Goal: Communication & Community: Answer question/provide support

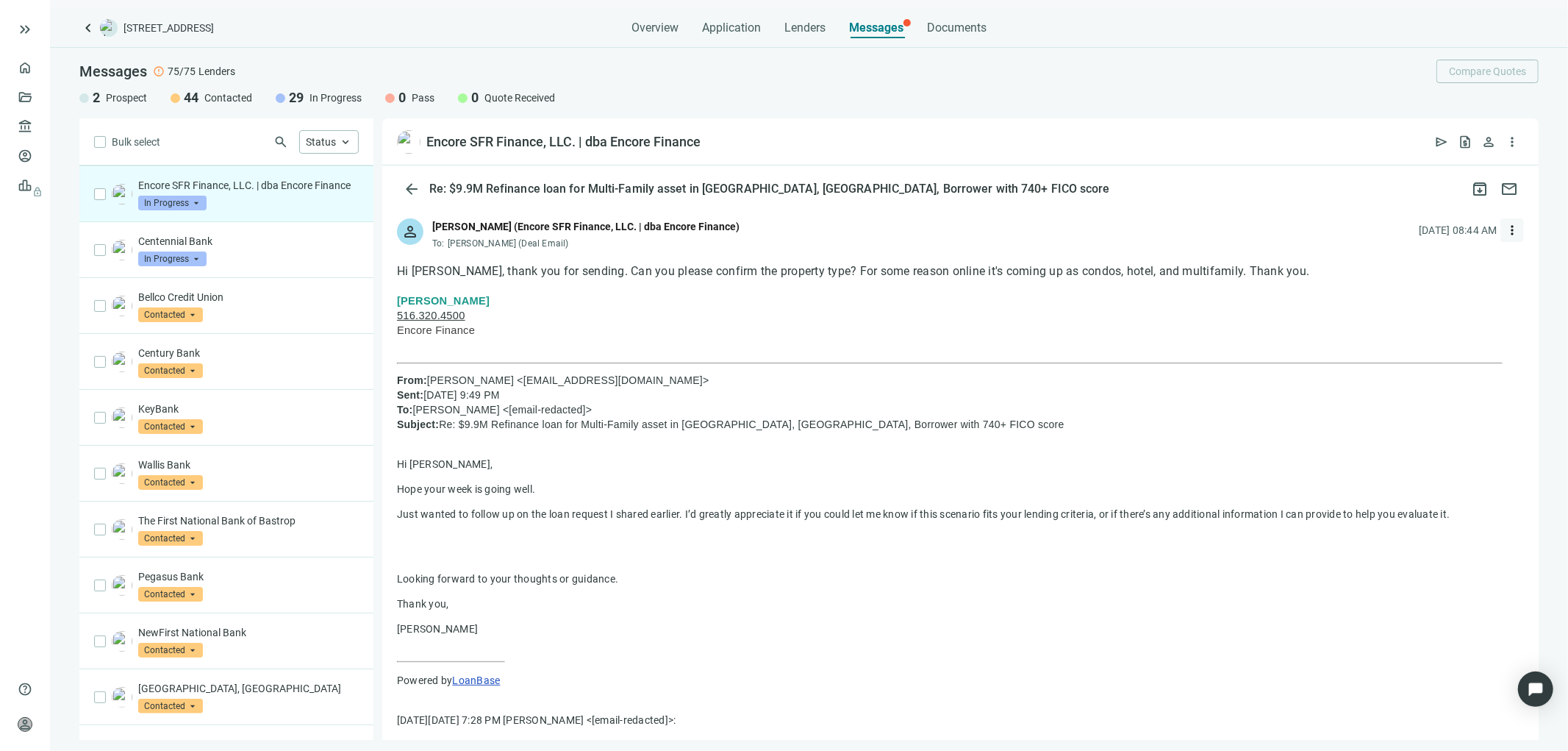
click at [1505, 229] on span "more_vert" at bounding box center [1511, 229] width 15 height 15
click at [1404, 288] on span "Reply all" at bounding box center [1408, 290] width 37 height 11
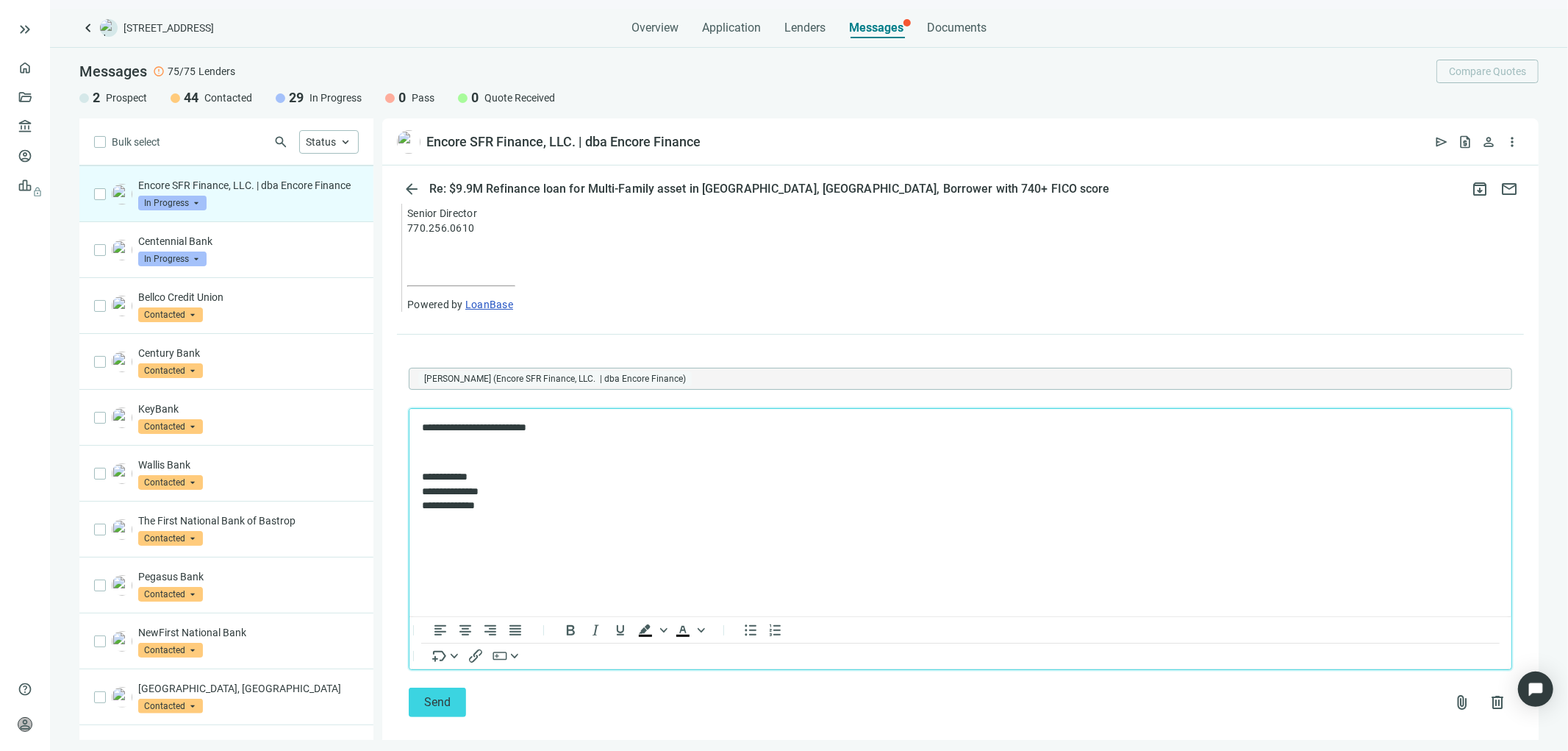
scroll to position [1004, 0]
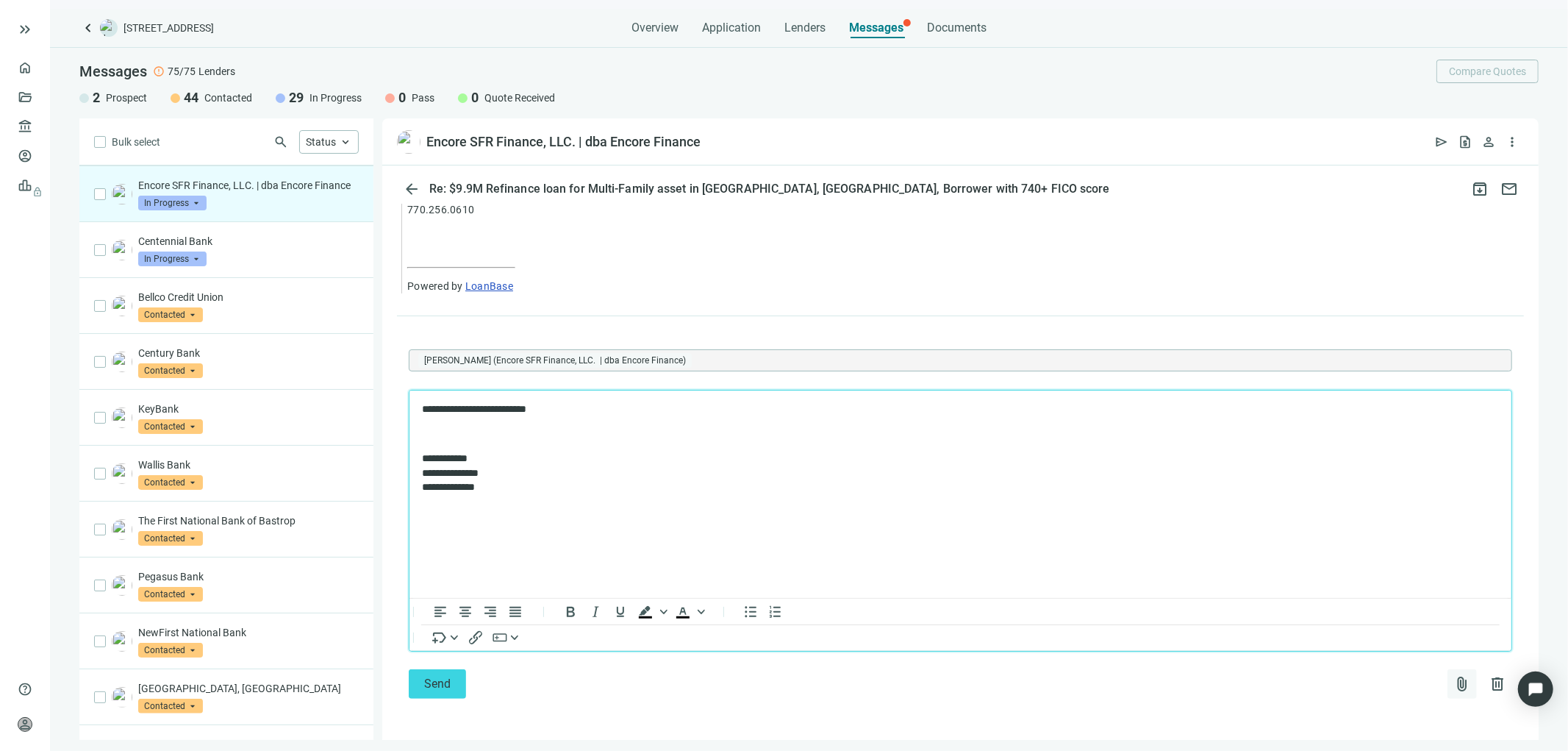
click at [1453, 678] on span "attach_file" at bounding box center [1462, 684] width 18 height 18
click at [1362, 643] on span "Upload new" at bounding box center [1342, 648] width 54 height 11
click at [560, 402] on p "**********" at bounding box center [952, 408] width 1062 height 15
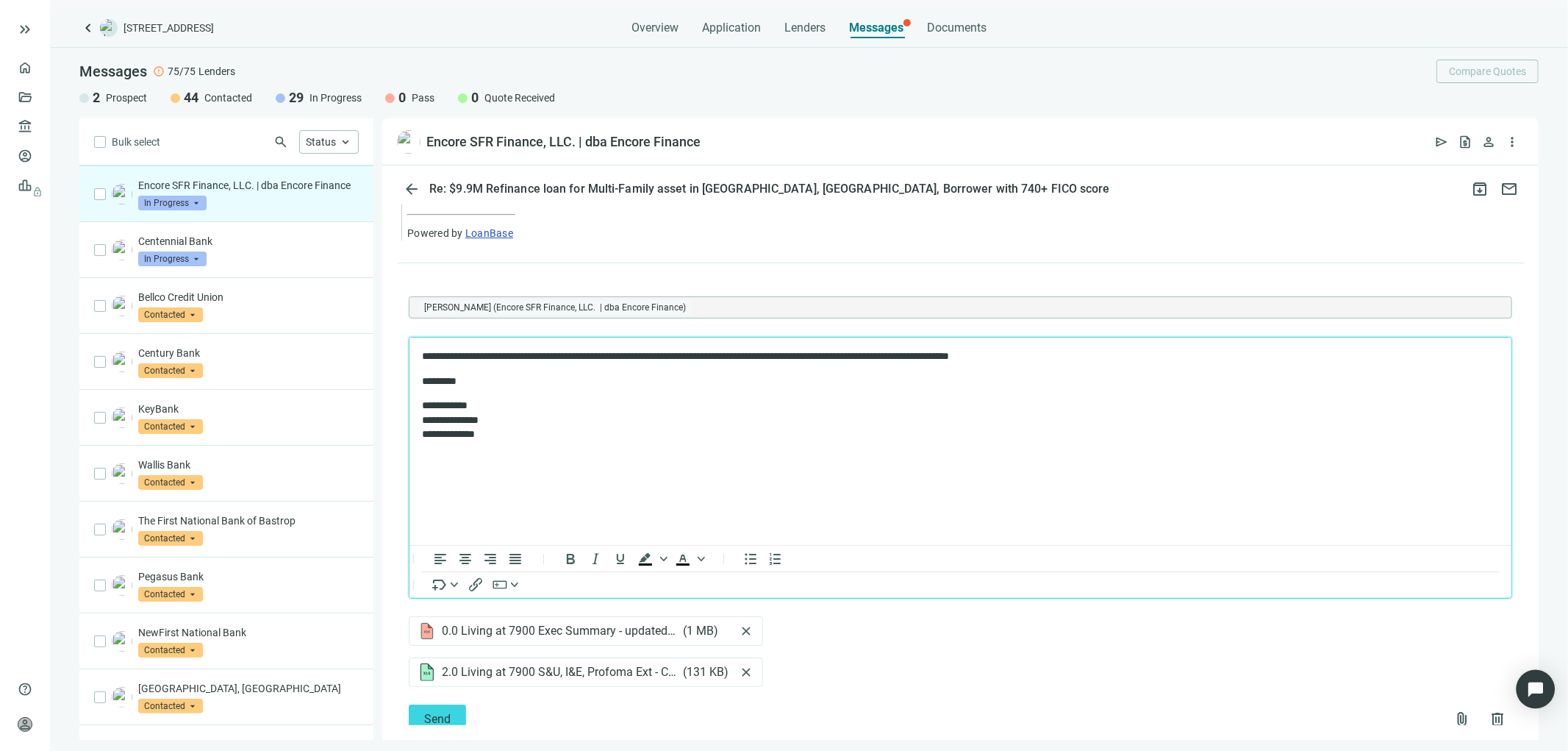
scroll to position [1086, 0]
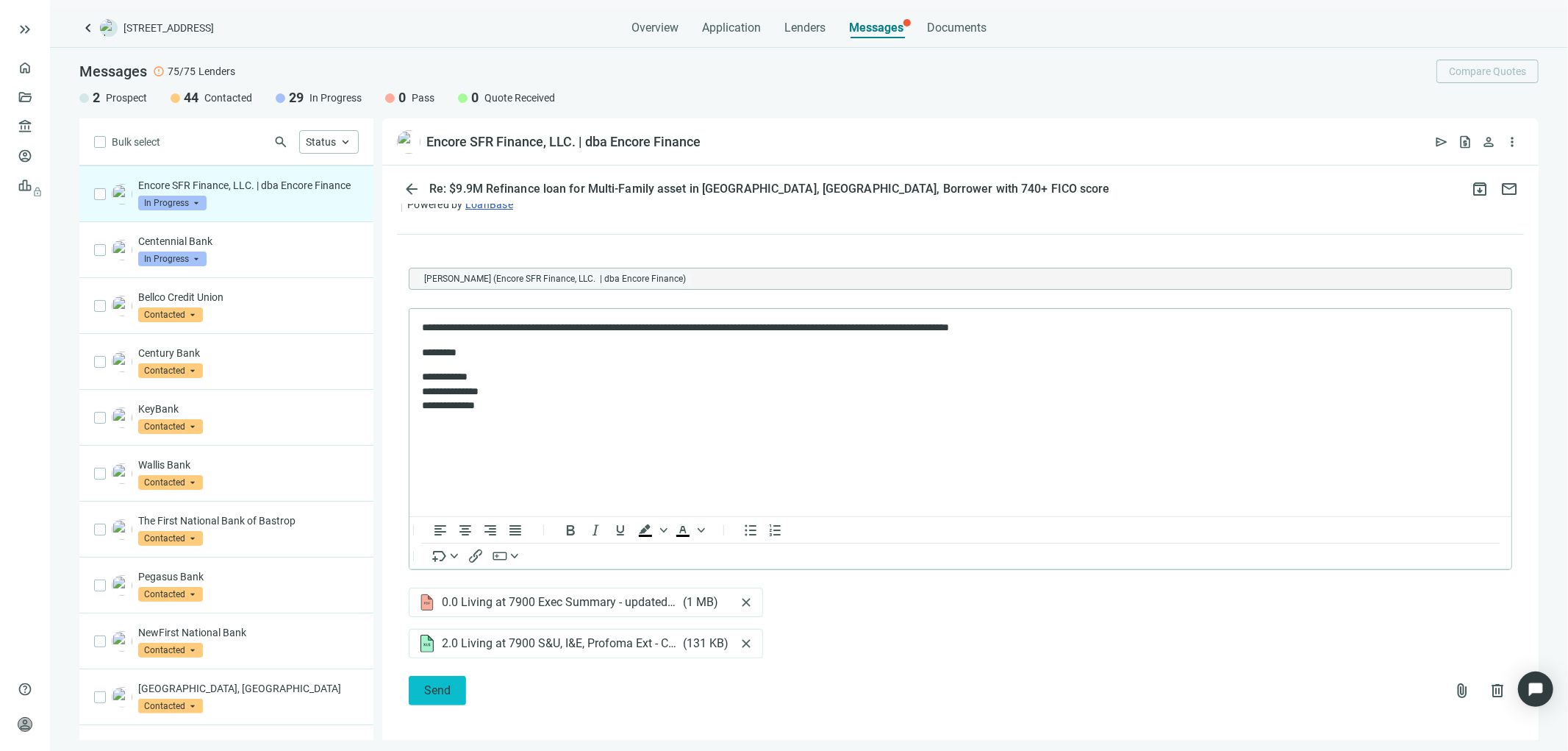
click at [451, 688] on button "Send" at bounding box center [437, 691] width 57 height 29
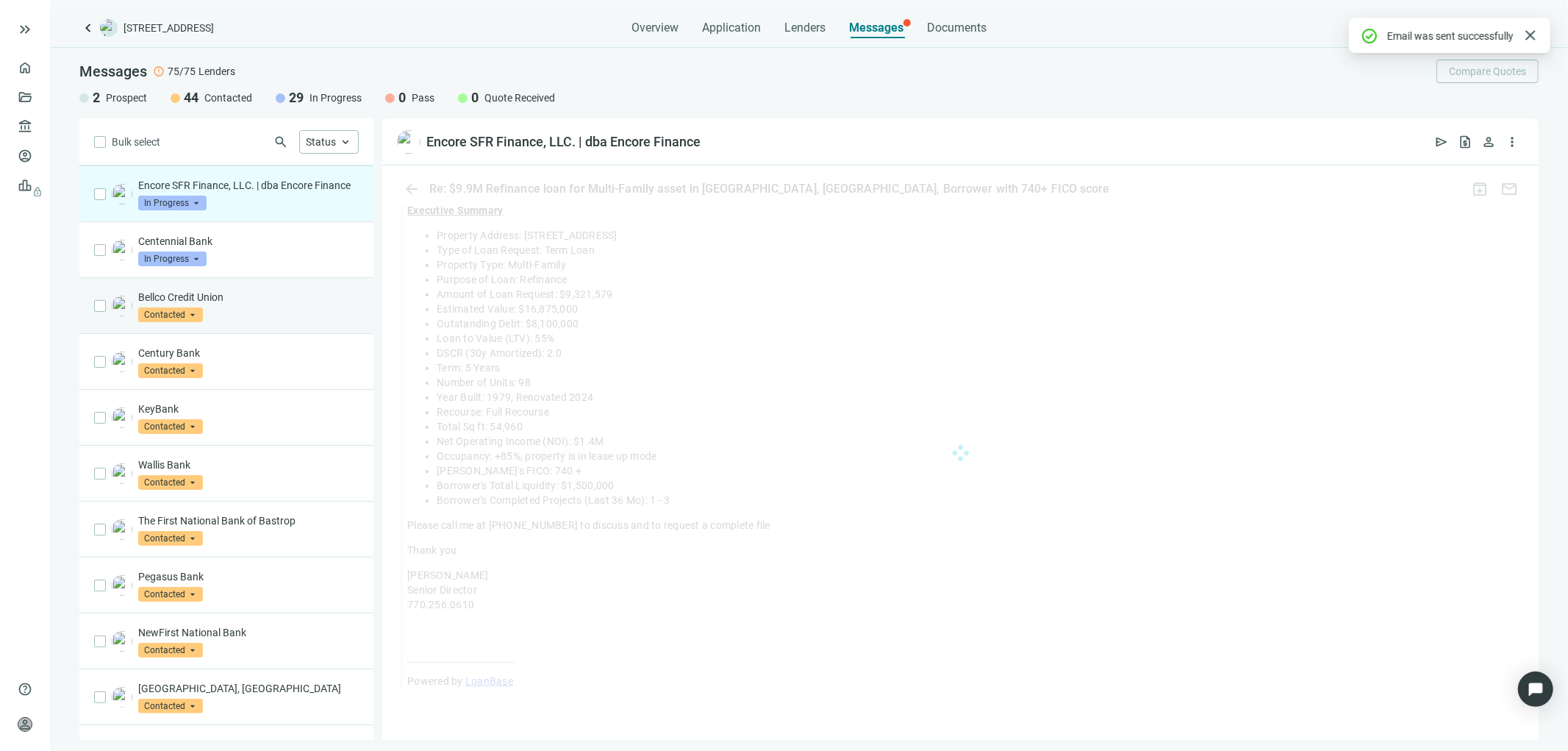
scroll to position [1013, 0]
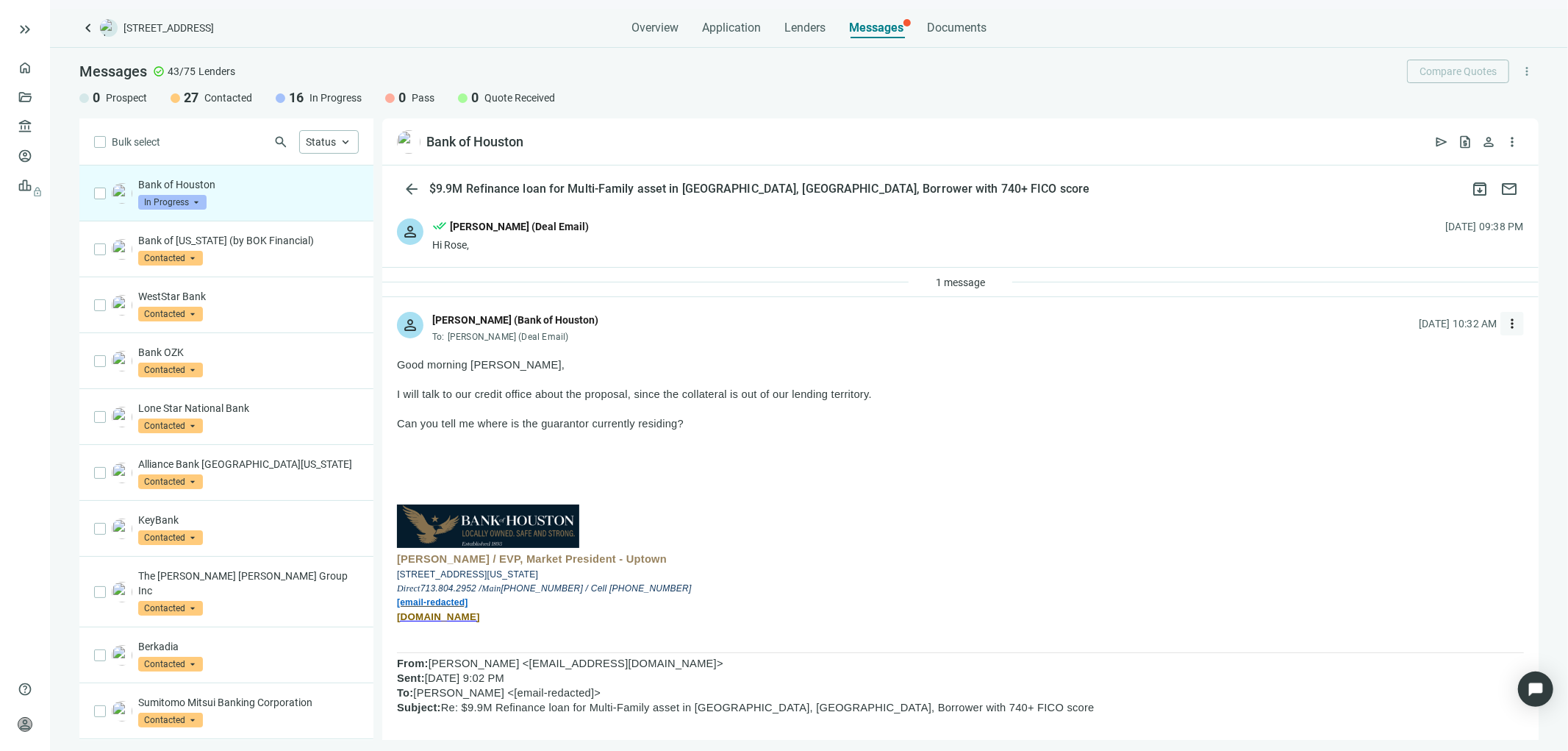
click at [1505, 325] on span "more_vert" at bounding box center [1511, 323] width 15 height 15
click at [1411, 385] on span "Reply all" at bounding box center [1408, 383] width 37 height 11
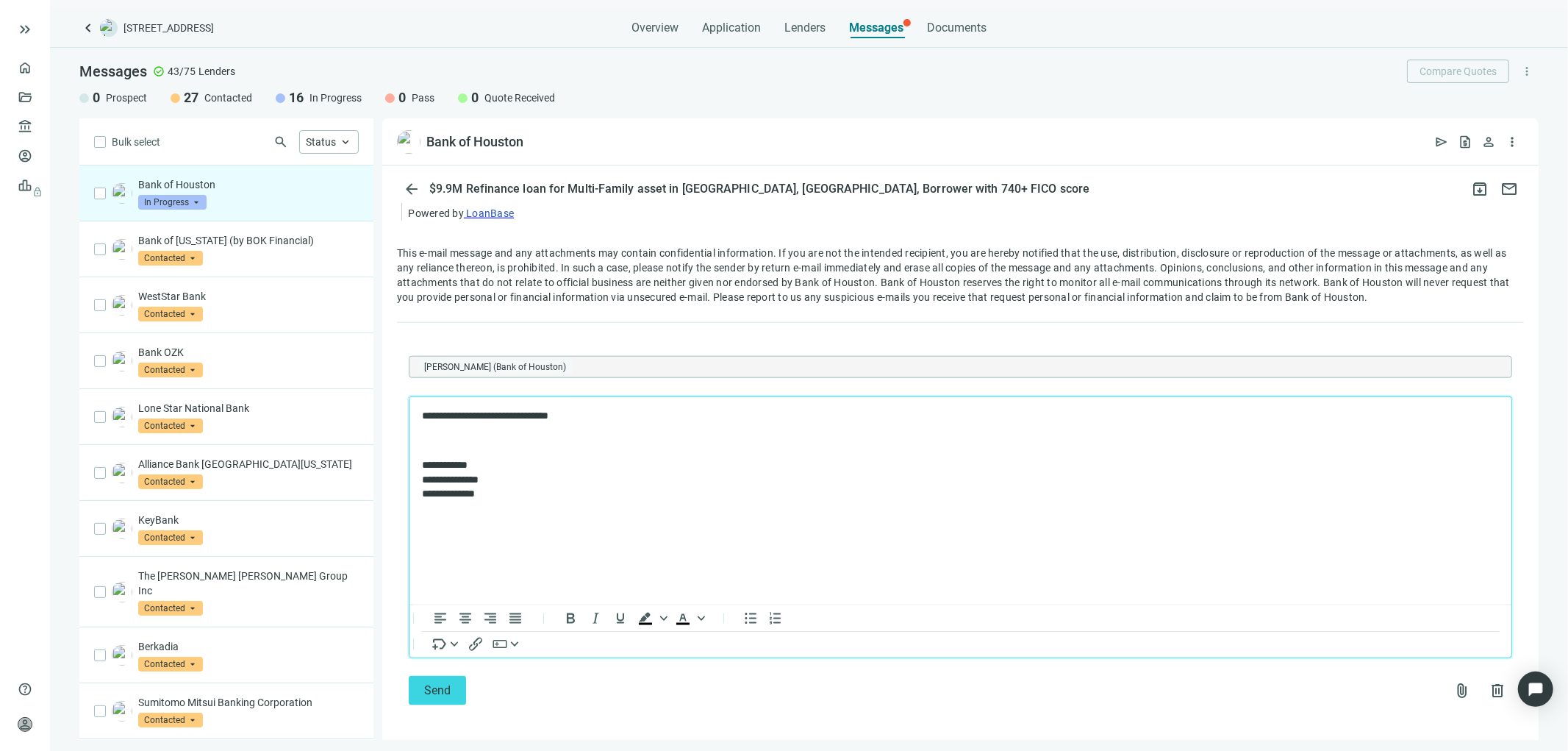
scroll to position [1393, 0]
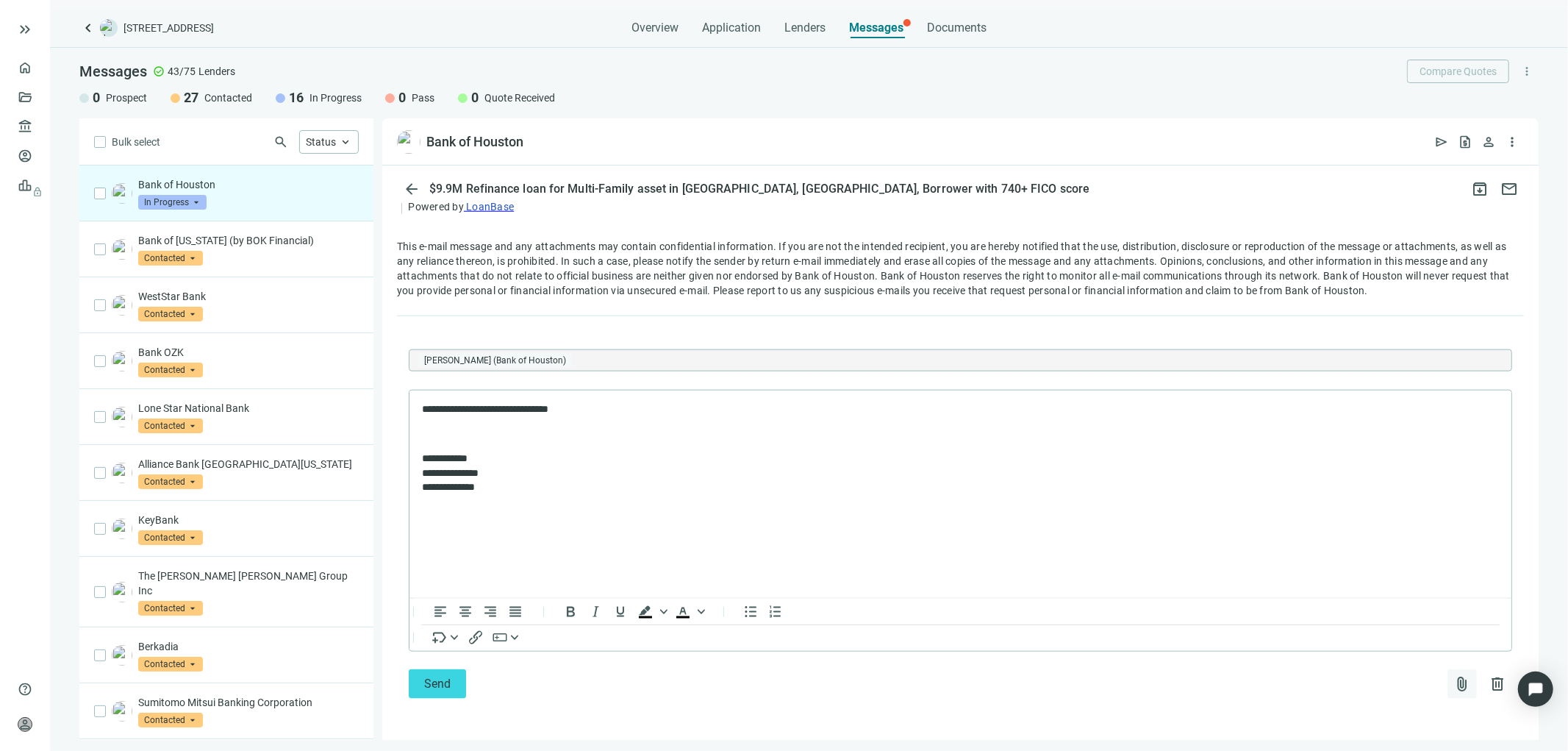
click at [1453, 681] on span "attach_file" at bounding box center [1462, 684] width 18 height 18
click at [1348, 644] on span "Upload new" at bounding box center [1342, 648] width 54 height 11
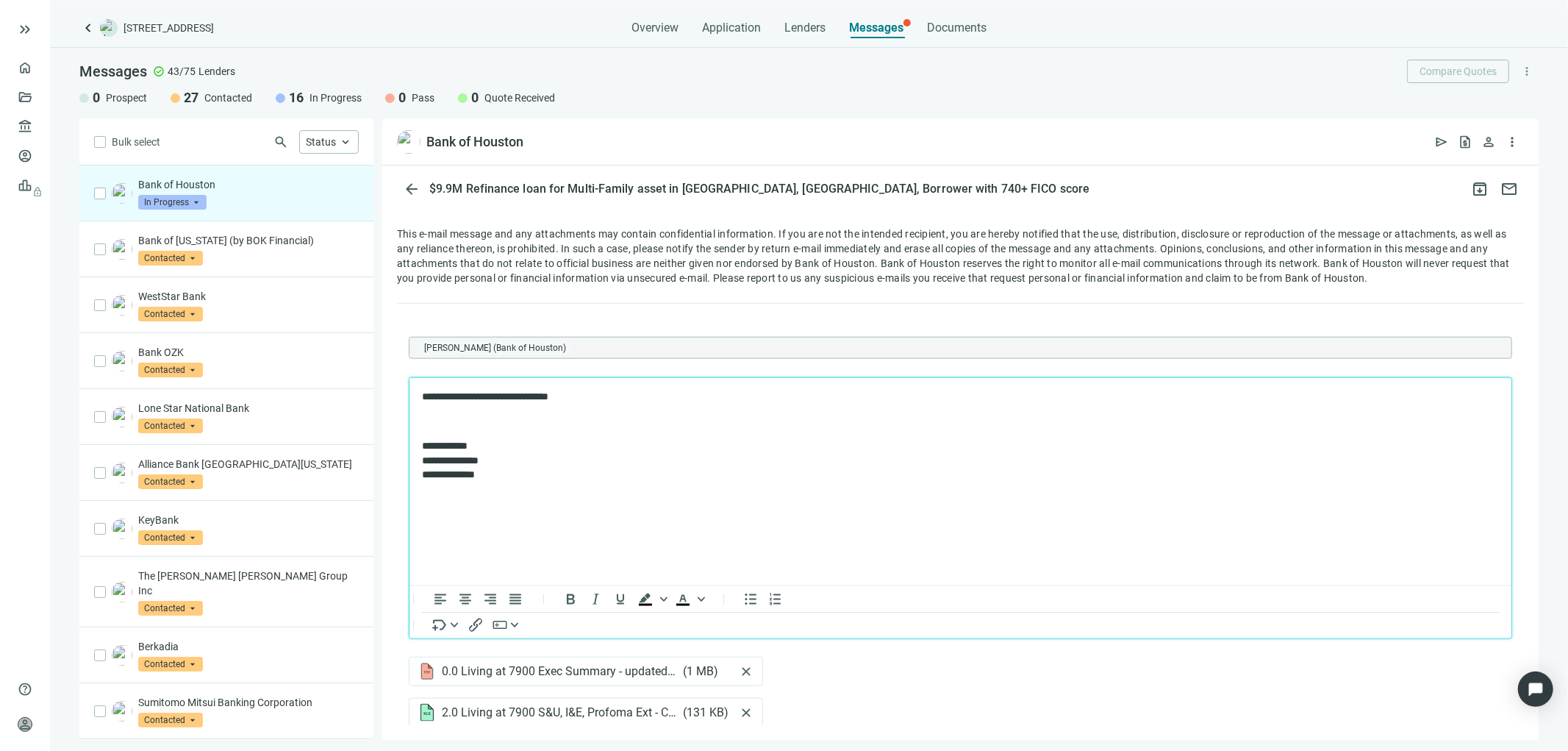
click at [430, 408] on body "**********" at bounding box center [959, 435] width 1079 height 93
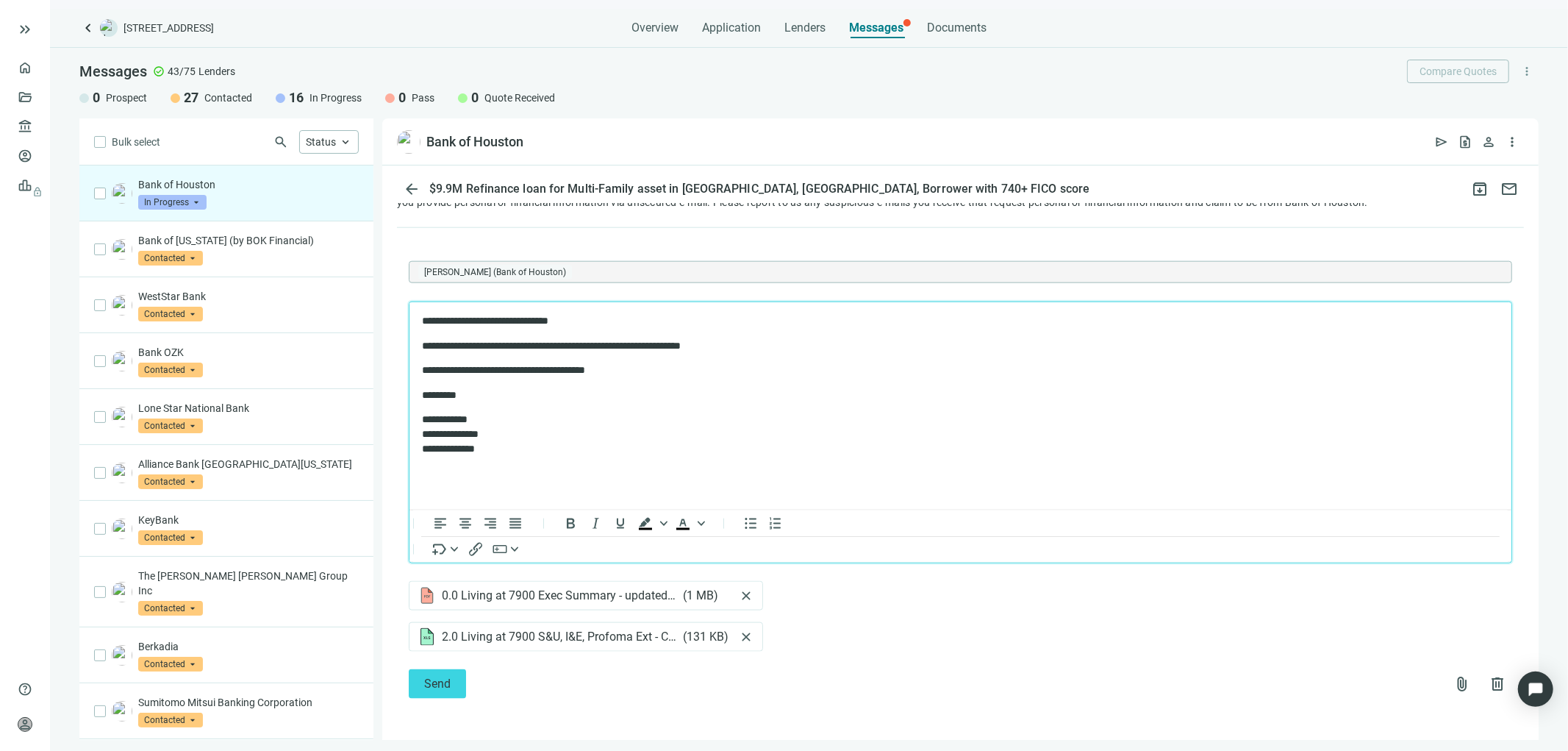
scroll to position [1481, 0]
click at [440, 679] on span "Send" at bounding box center [437, 684] width 27 height 14
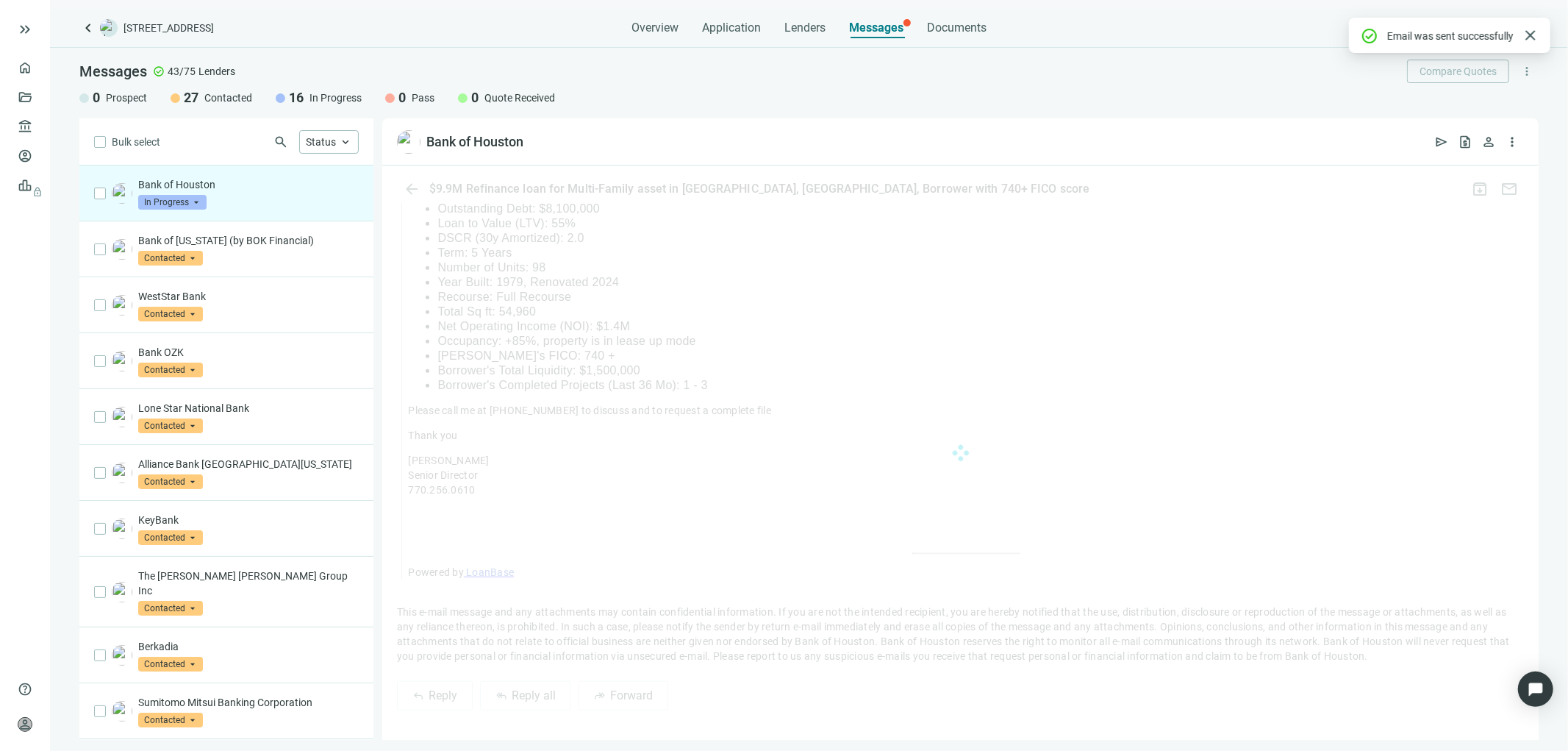
scroll to position [1451, 0]
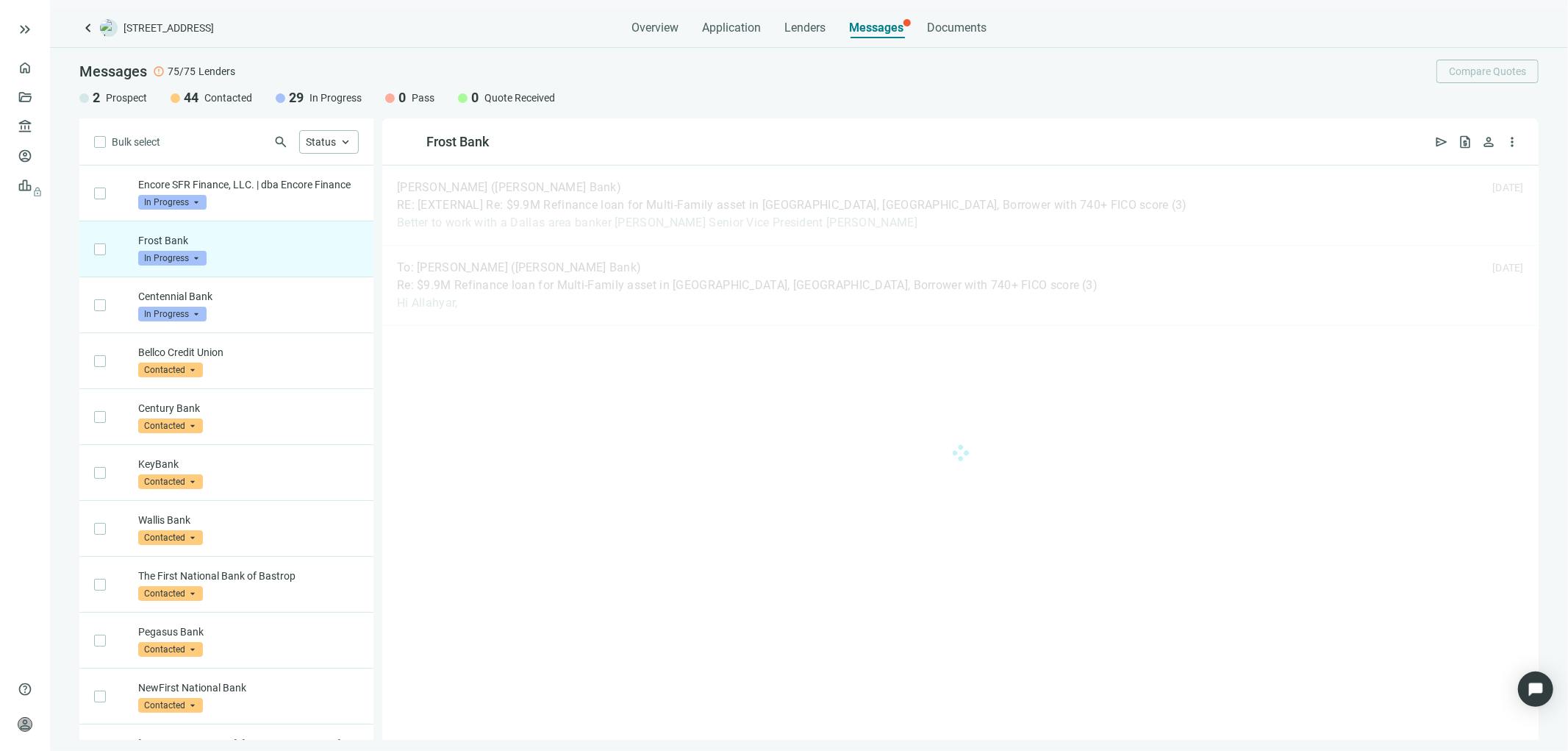
scroll to position [70, 0]
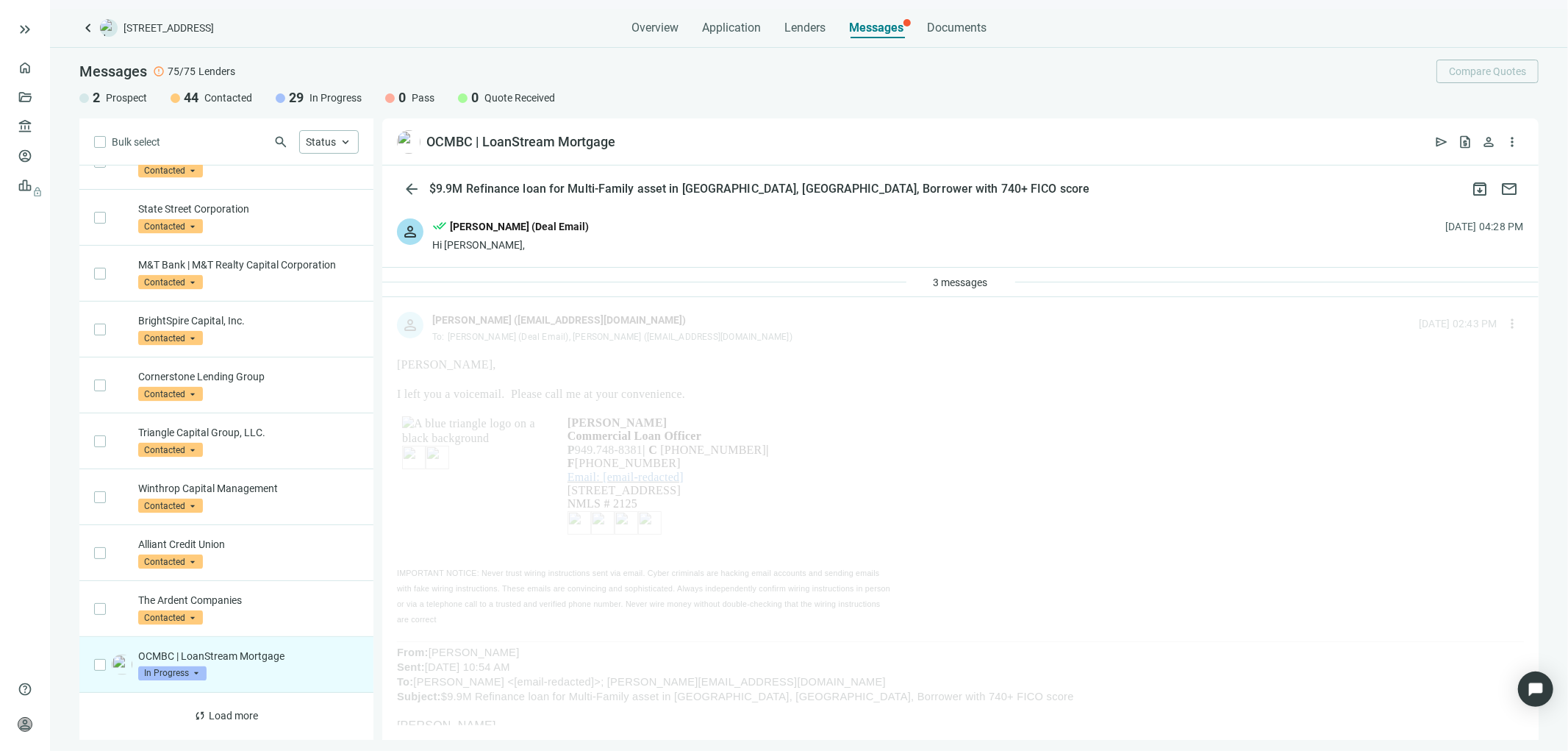
scroll to position [1923, 0]
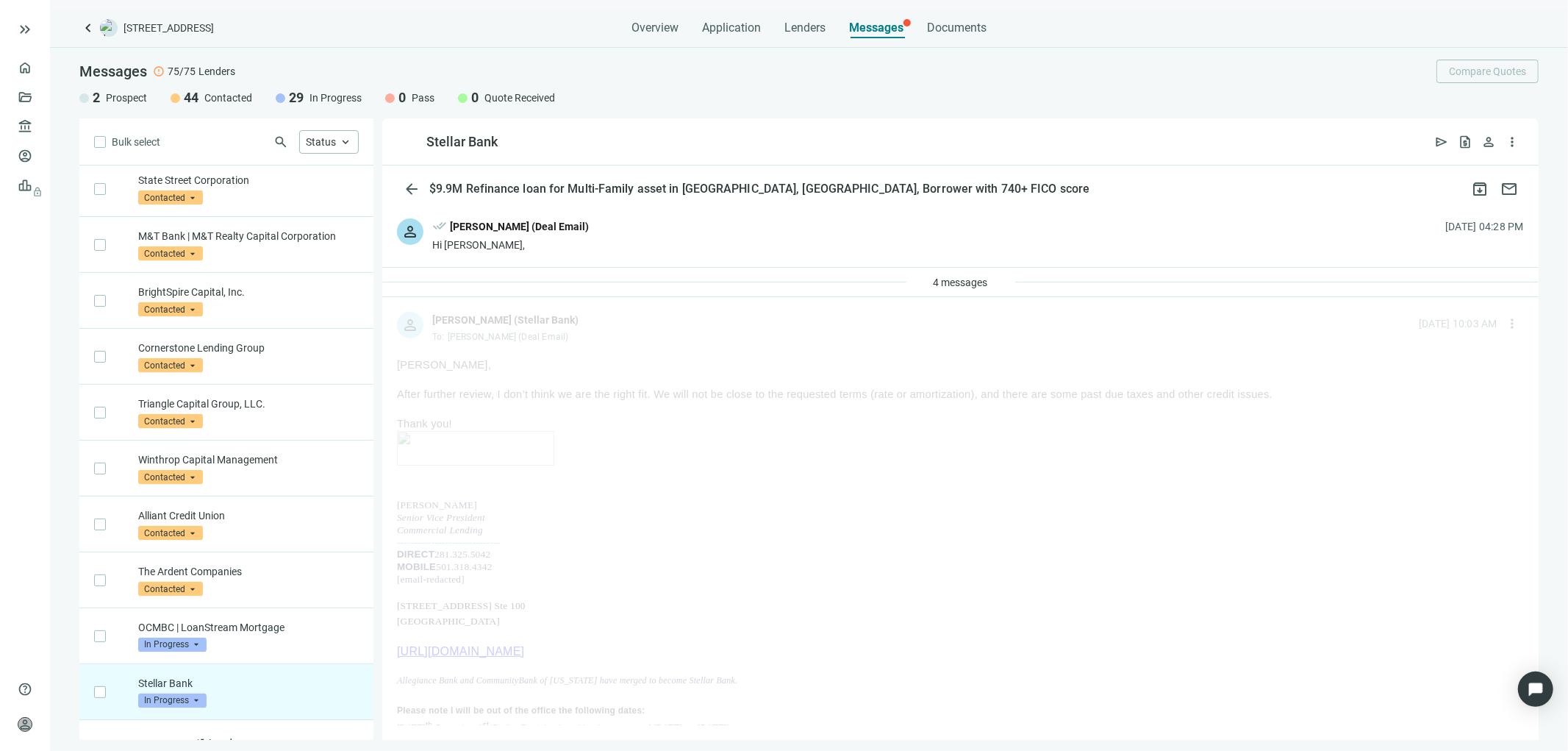
scroll to position [1979, 0]
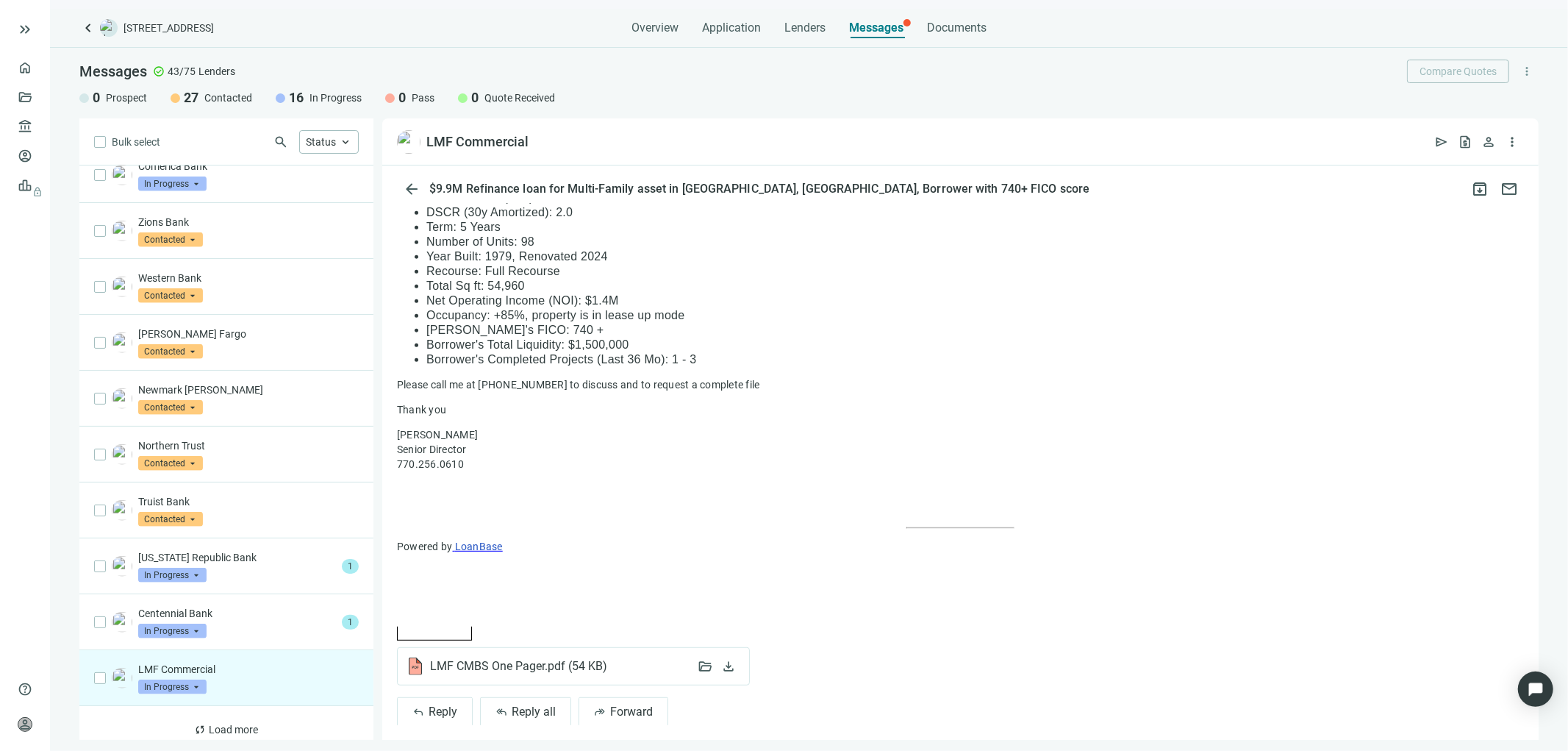
scroll to position [627, 0]
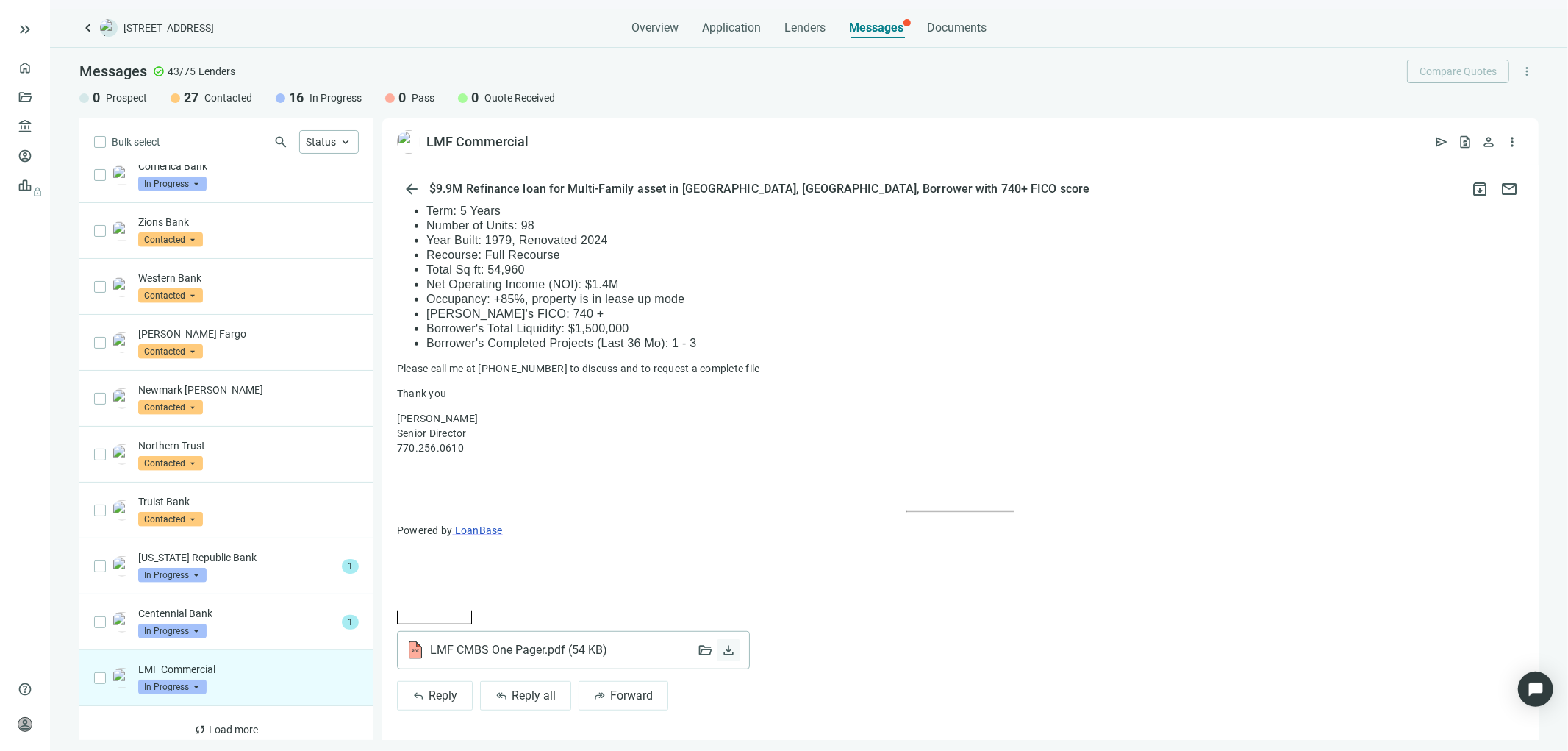
click at [726, 656] on span "download" at bounding box center [728, 649] width 15 height 15
